Goal: Navigation & Orientation: Find specific page/section

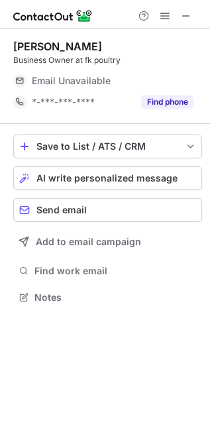
scroll to position [288, 210]
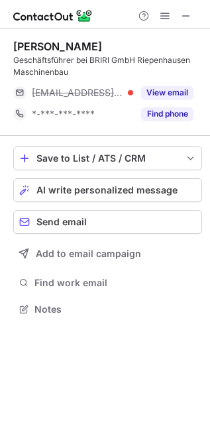
scroll to position [300, 210]
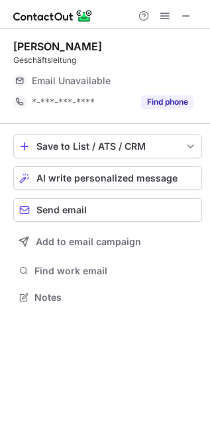
scroll to position [6, 6]
